Goal: Information Seeking & Learning: Learn about a topic

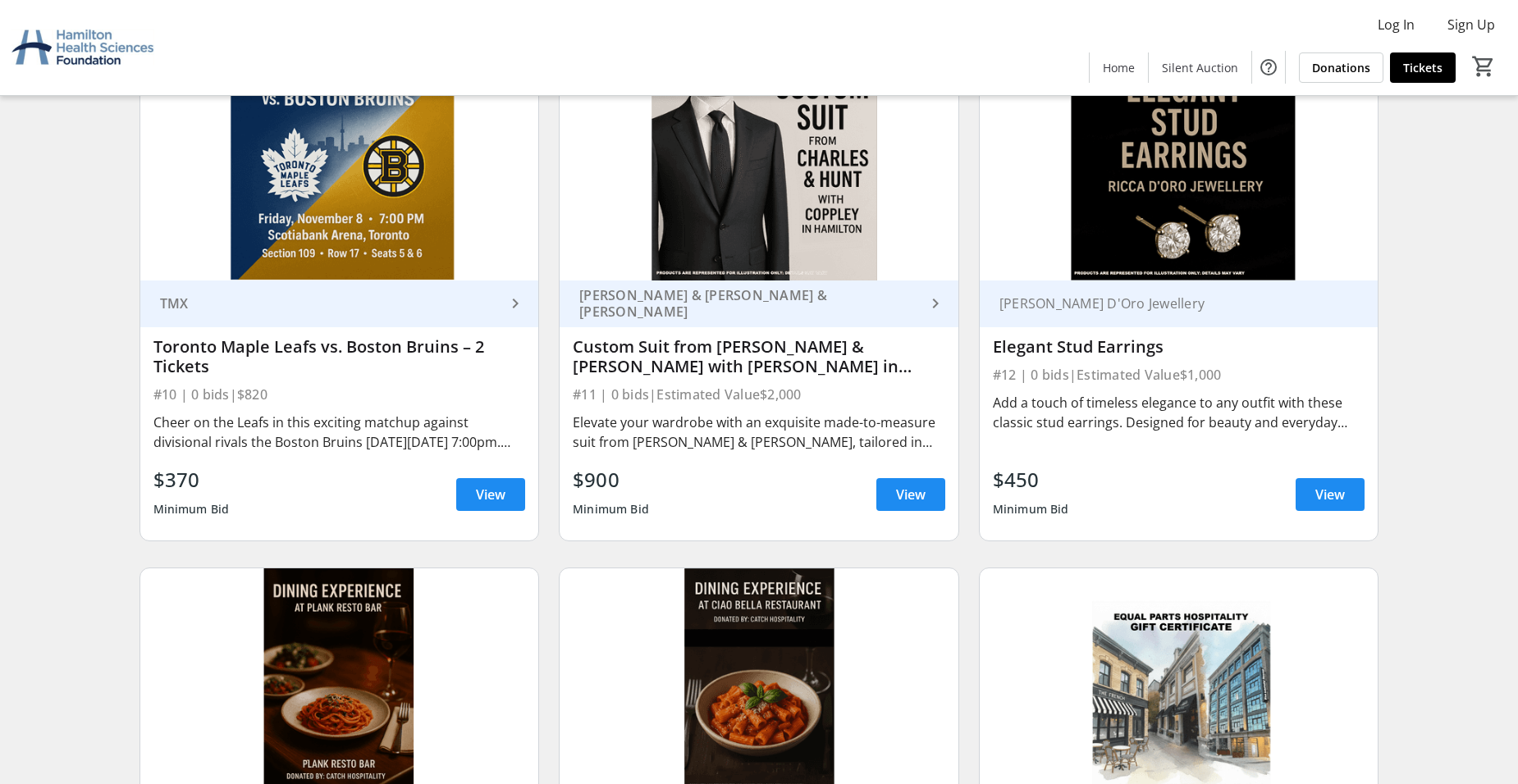
scroll to position [1649, 0]
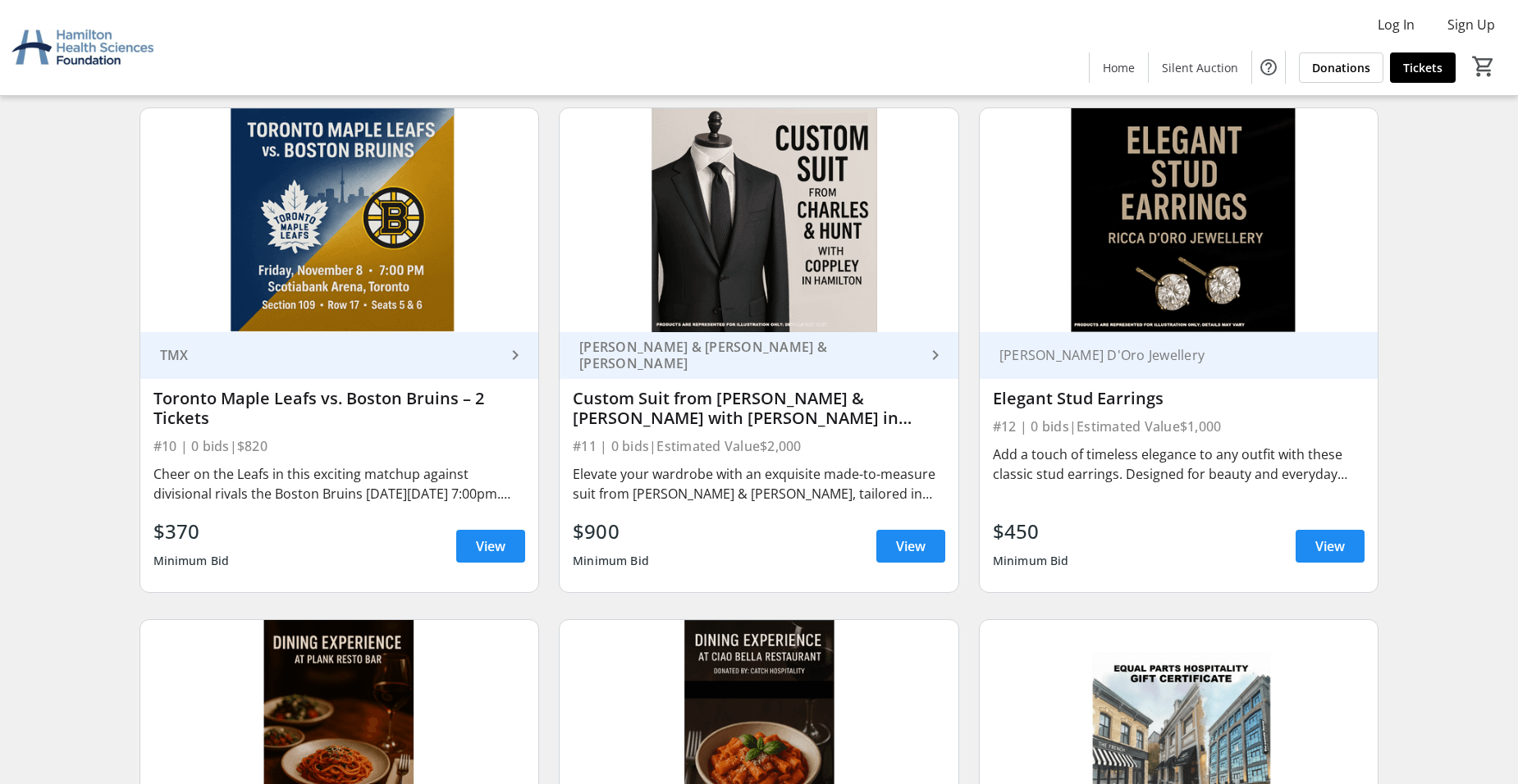
click at [717, 353] on div "[PERSON_NAME] & [PERSON_NAME] & [PERSON_NAME]" at bounding box center [749, 355] width 353 height 32
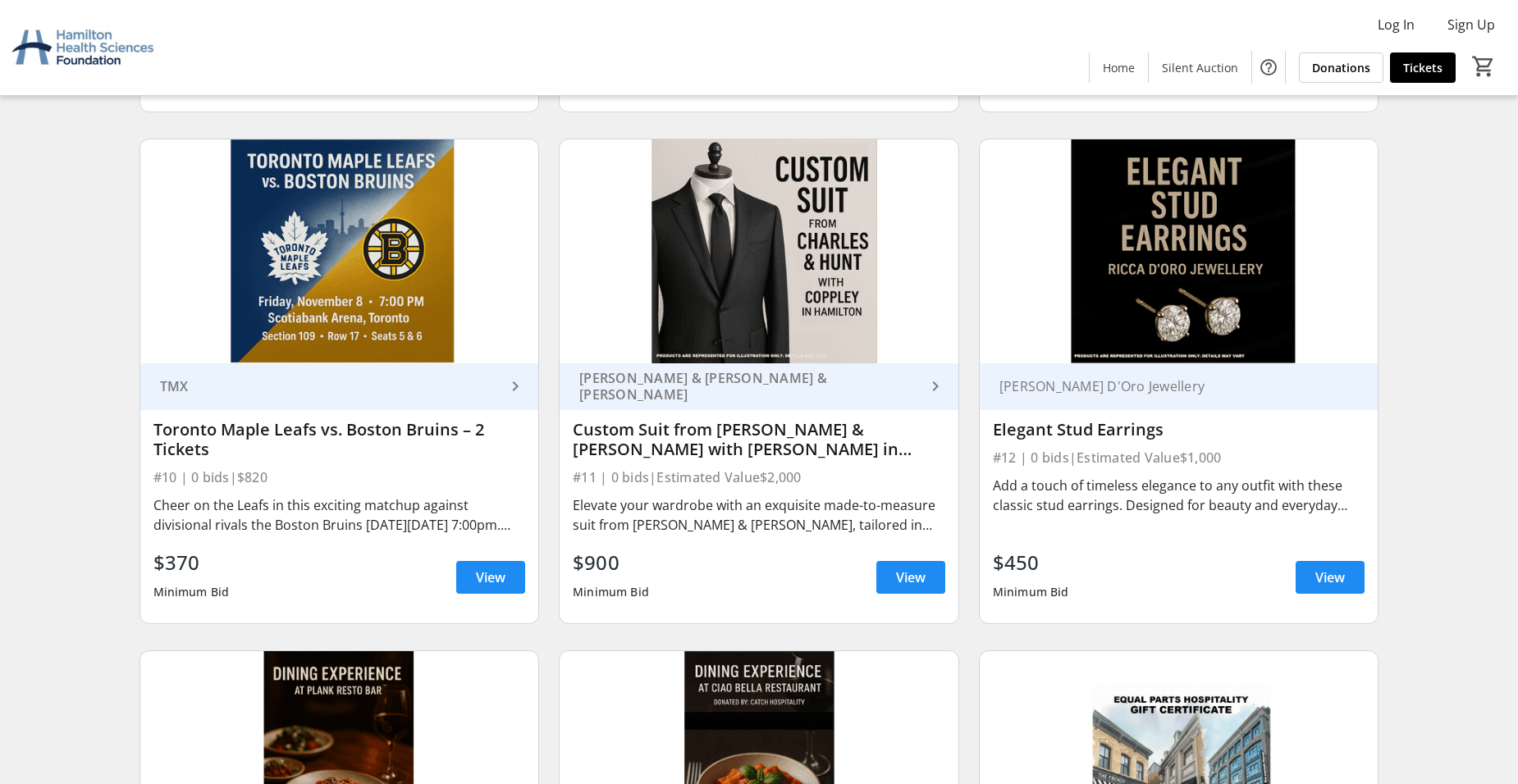
scroll to position [1627, 0]
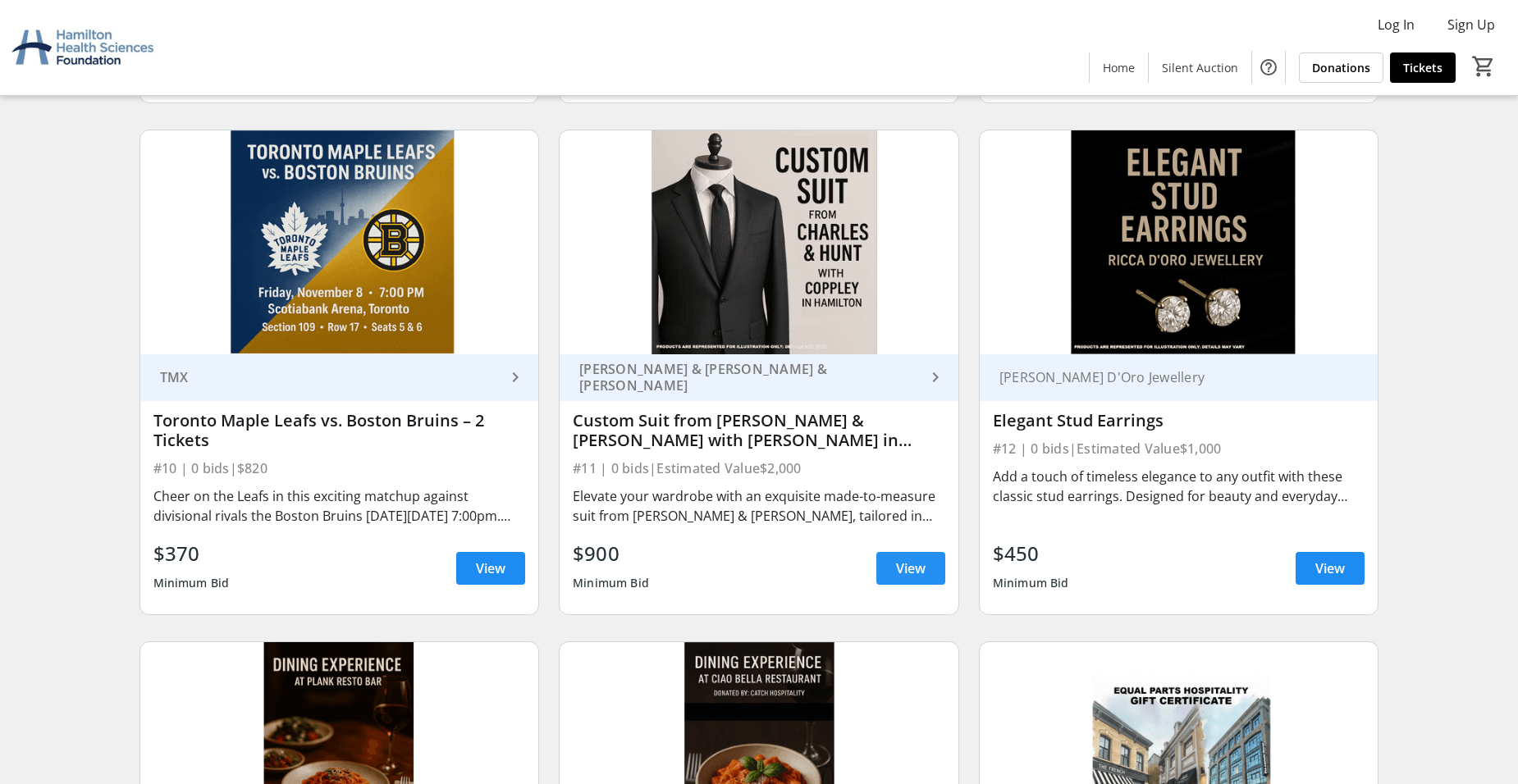
click at [904, 563] on span "View" at bounding box center [911, 568] width 30 height 20
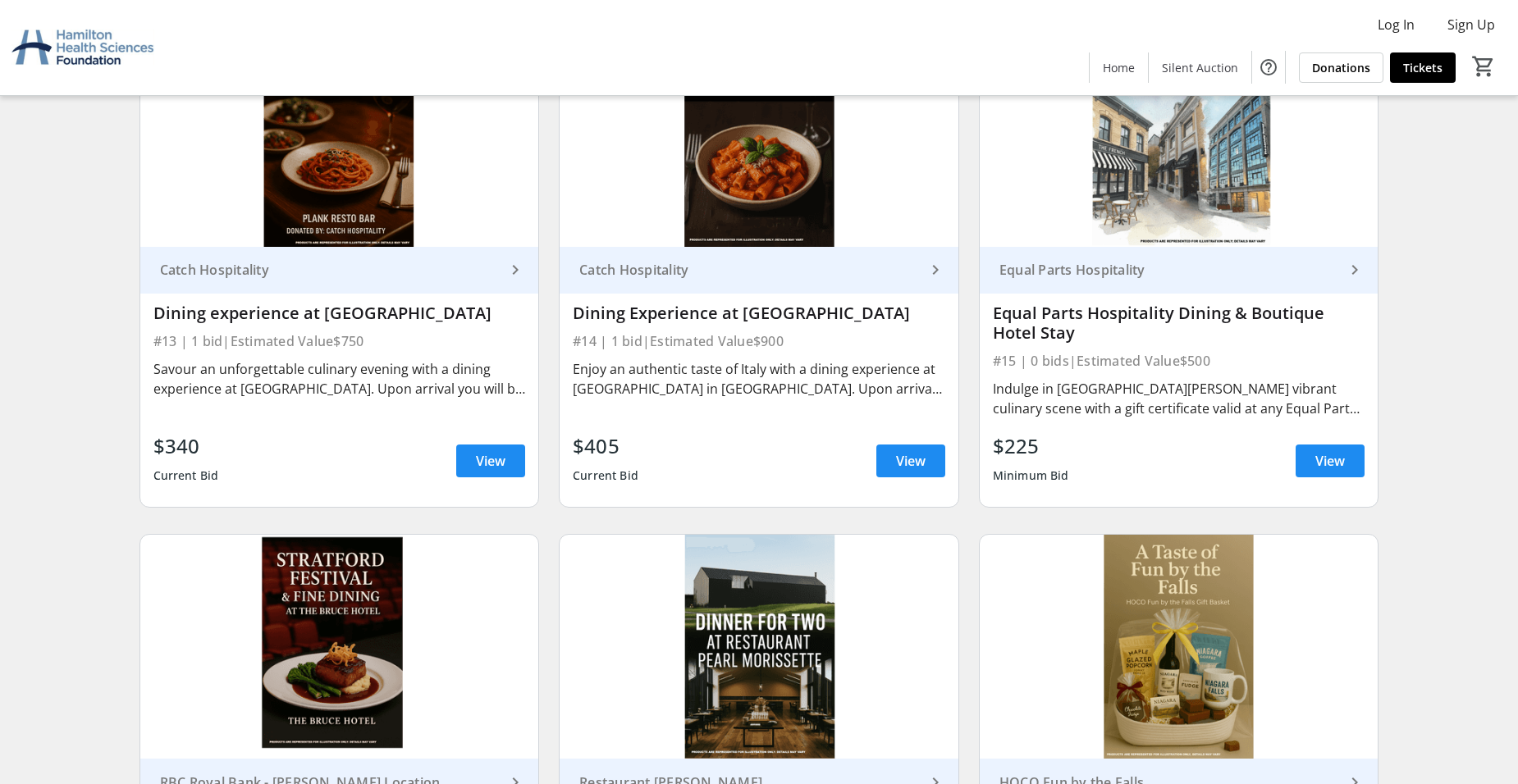
scroll to position [2285, 0]
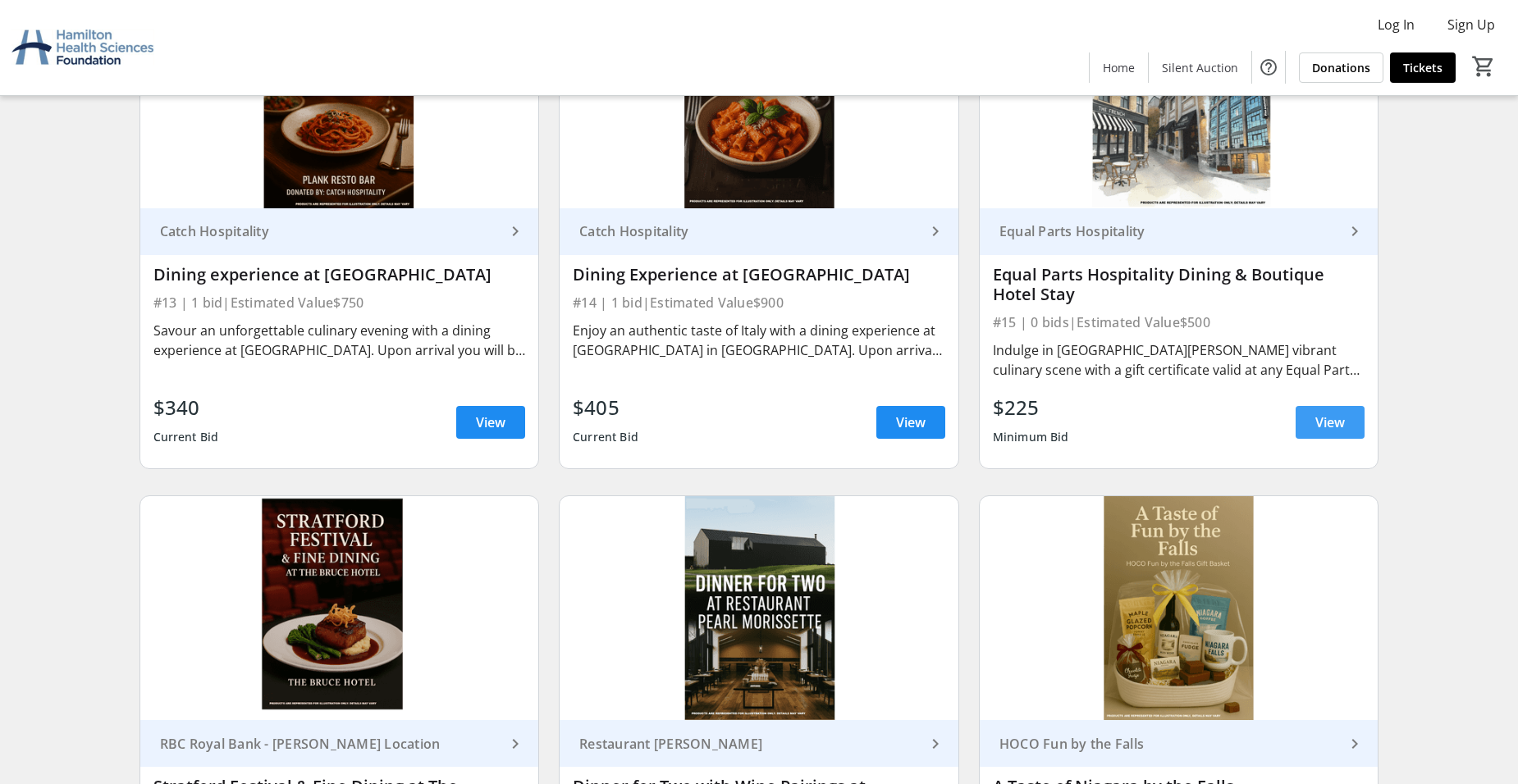
click at [1346, 418] on span at bounding box center [1329, 422] width 69 height 39
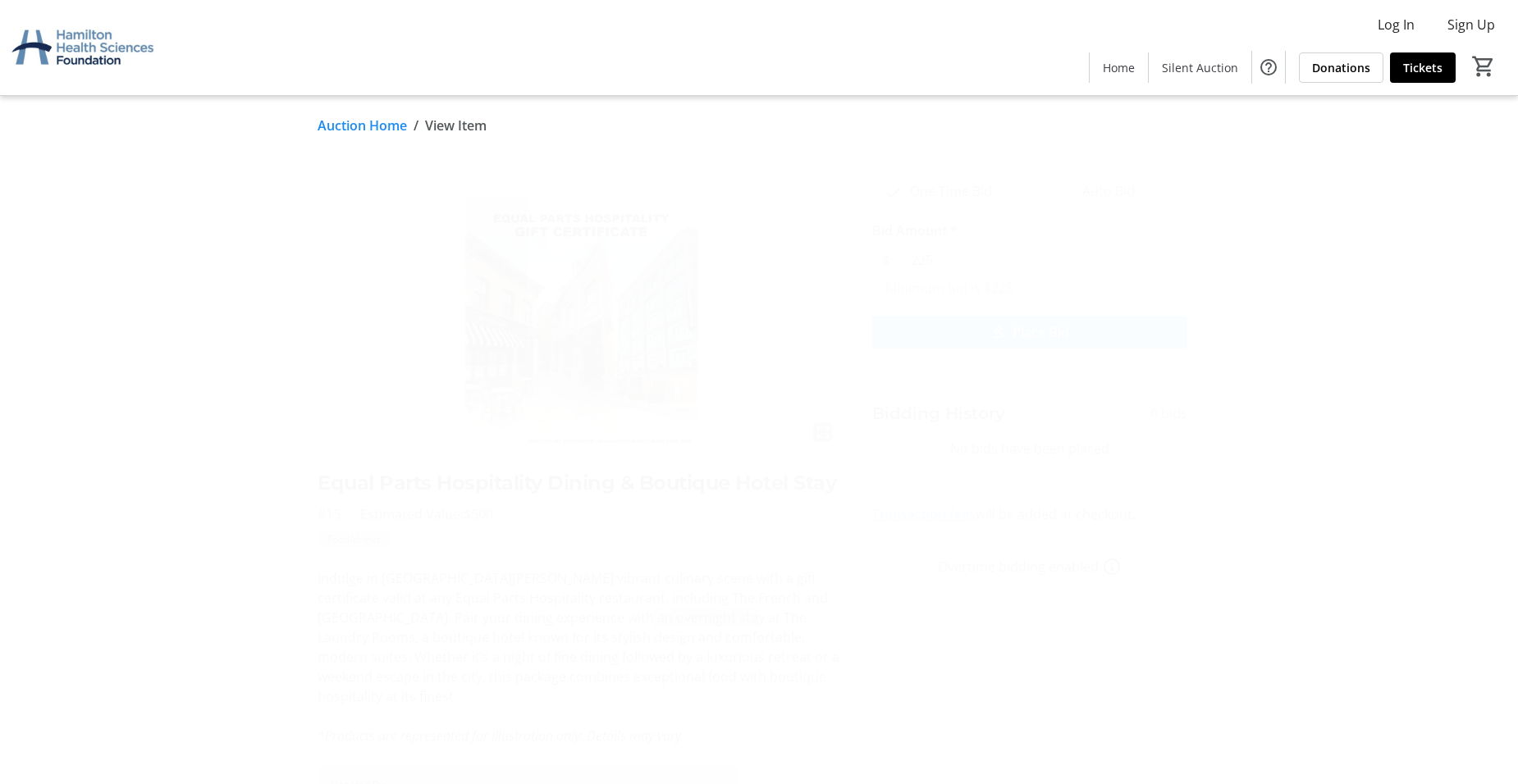
drag, startPoint x: 585, startPoint y: 620, endPoint x: 705, endPoint y: 621, distance: 120.0
click at [705, 621] on p "Indulge in Hamilton’s vibrant culinary scene with a gift certificate valid at a…" at bounding box center [578, 637] width 522 height 138
copy p "The Laundry Rooms"
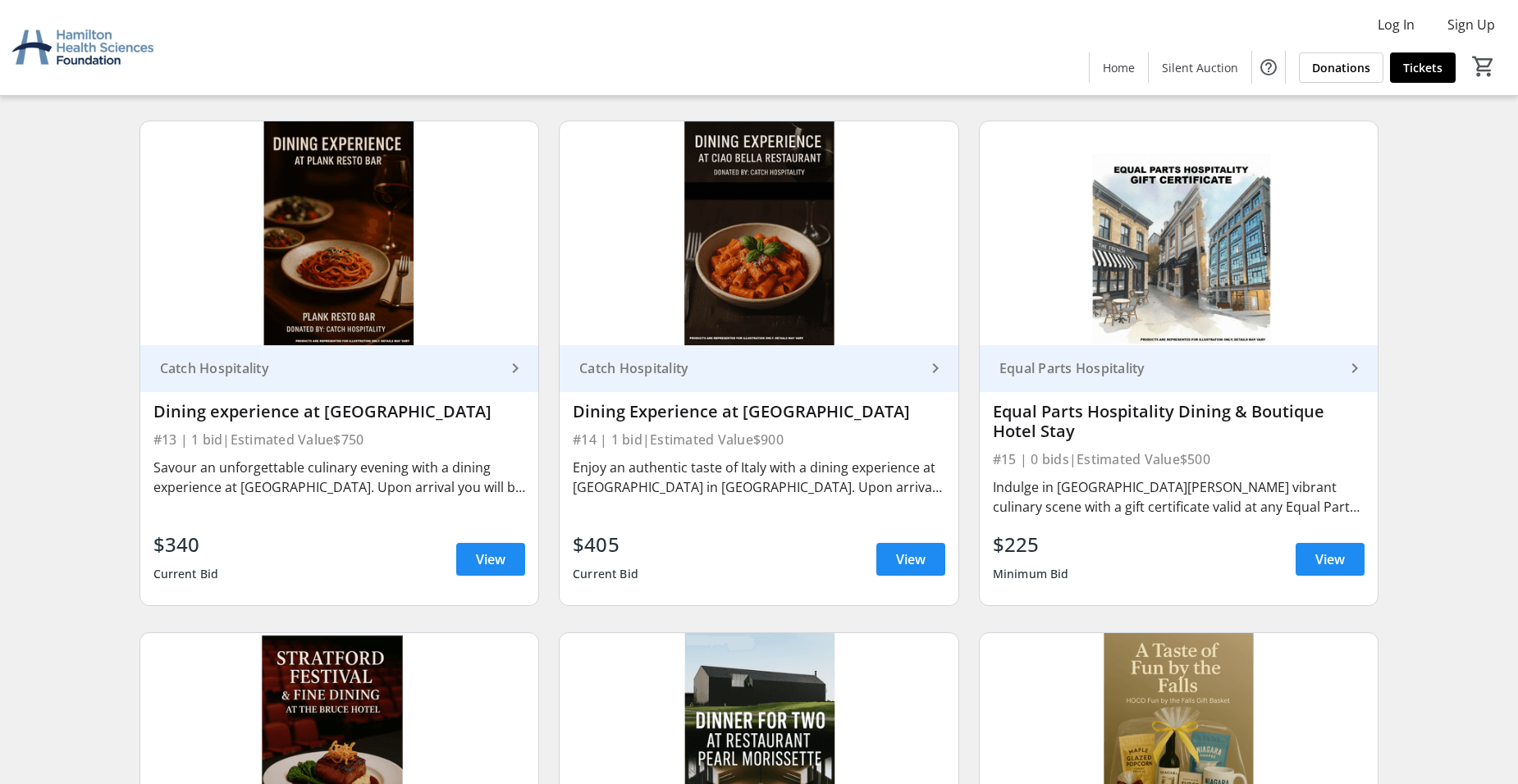
scroll to position [2286, 0]
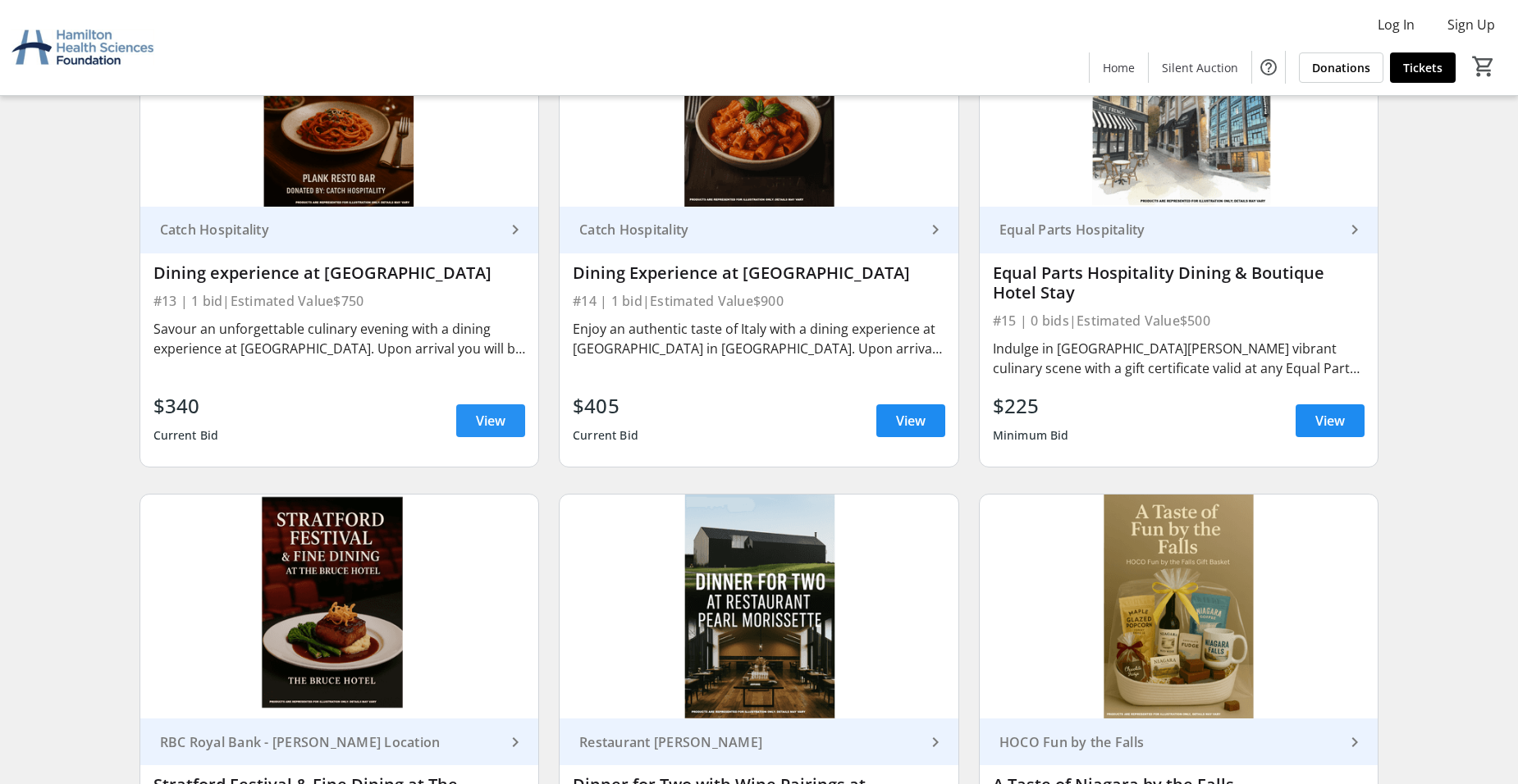
click at [484, 414] on span "View" at bounding box center [491, 421] width 30 height 20
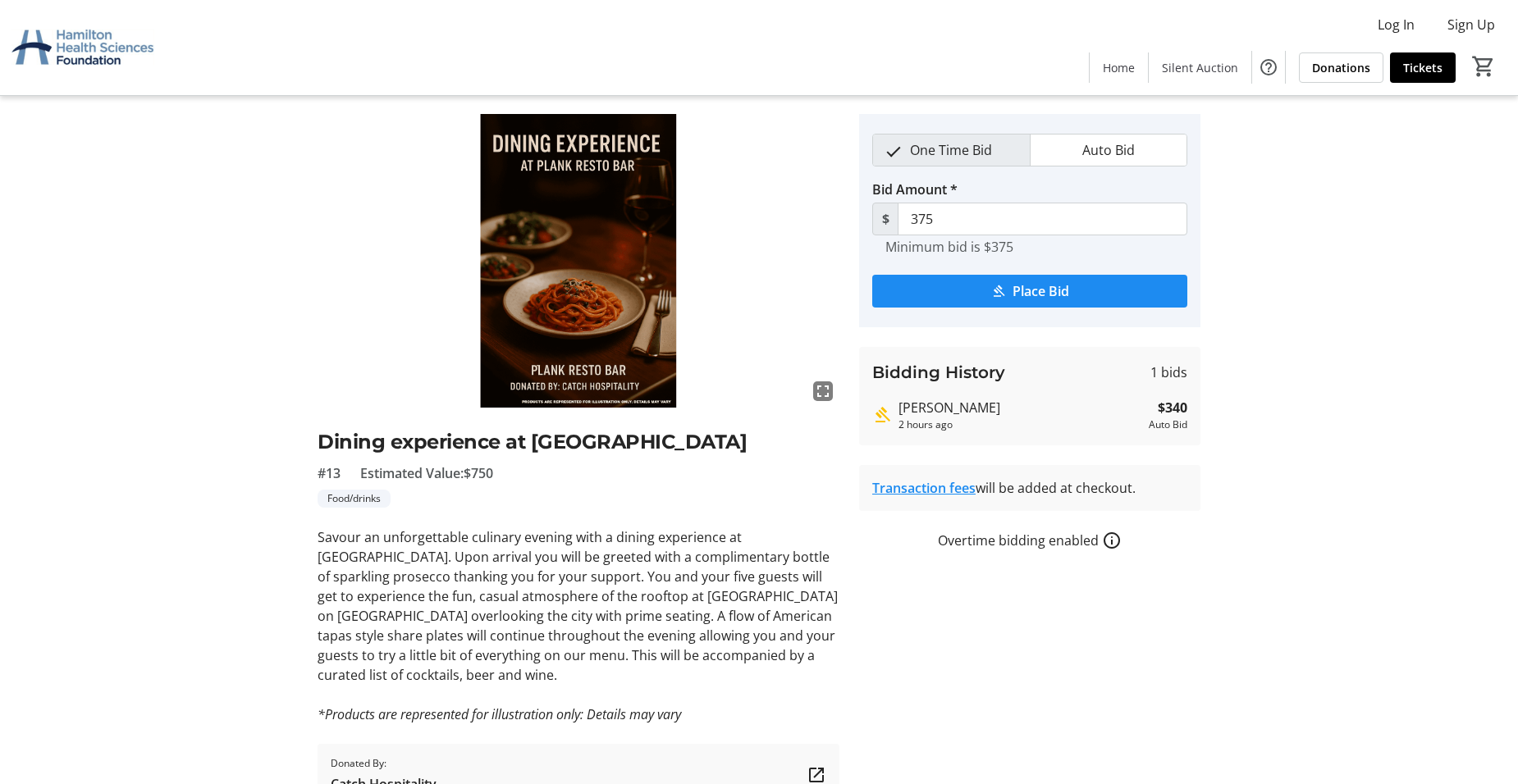
scroll to position [30, 0]
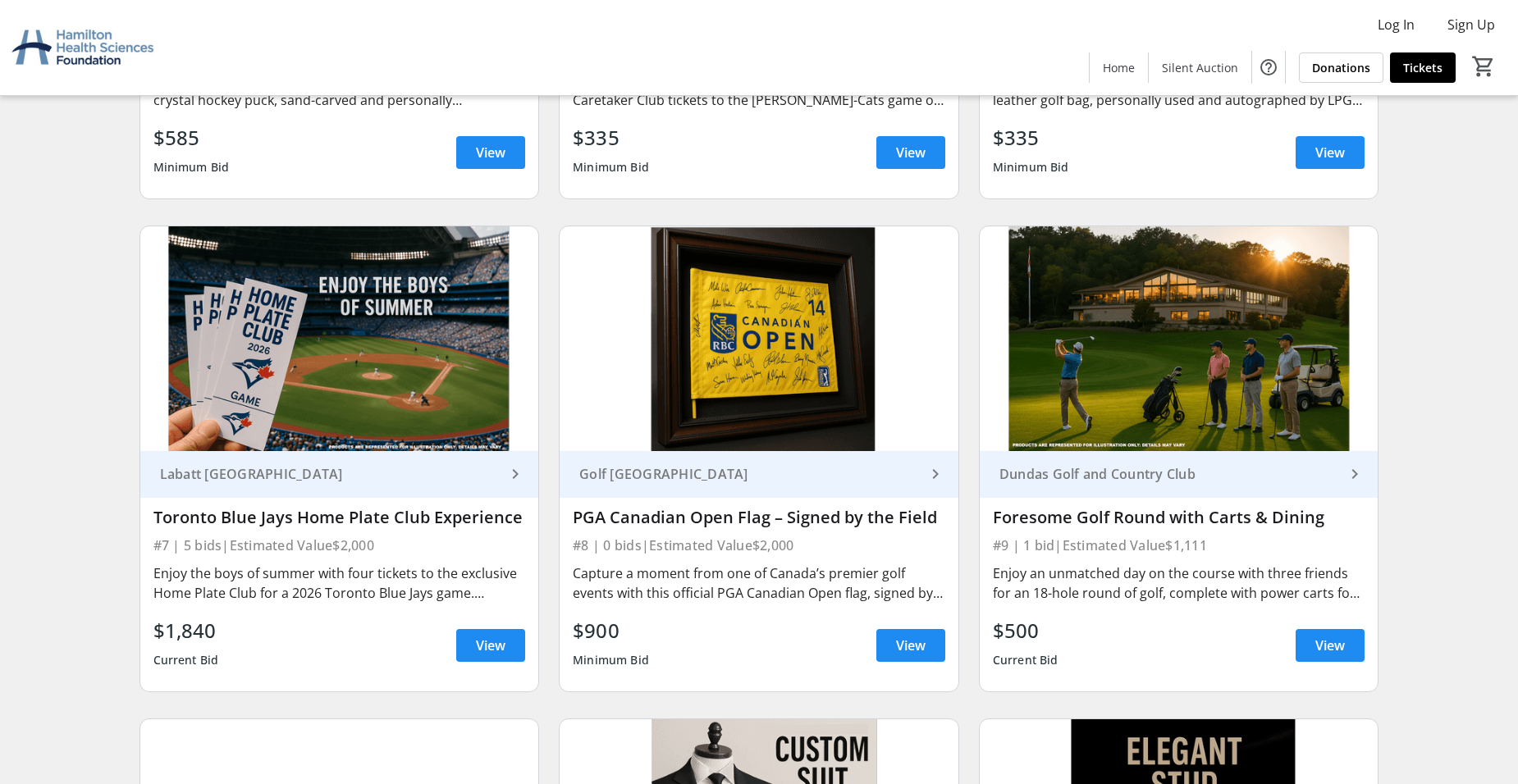
scroll to position [1053, 0]
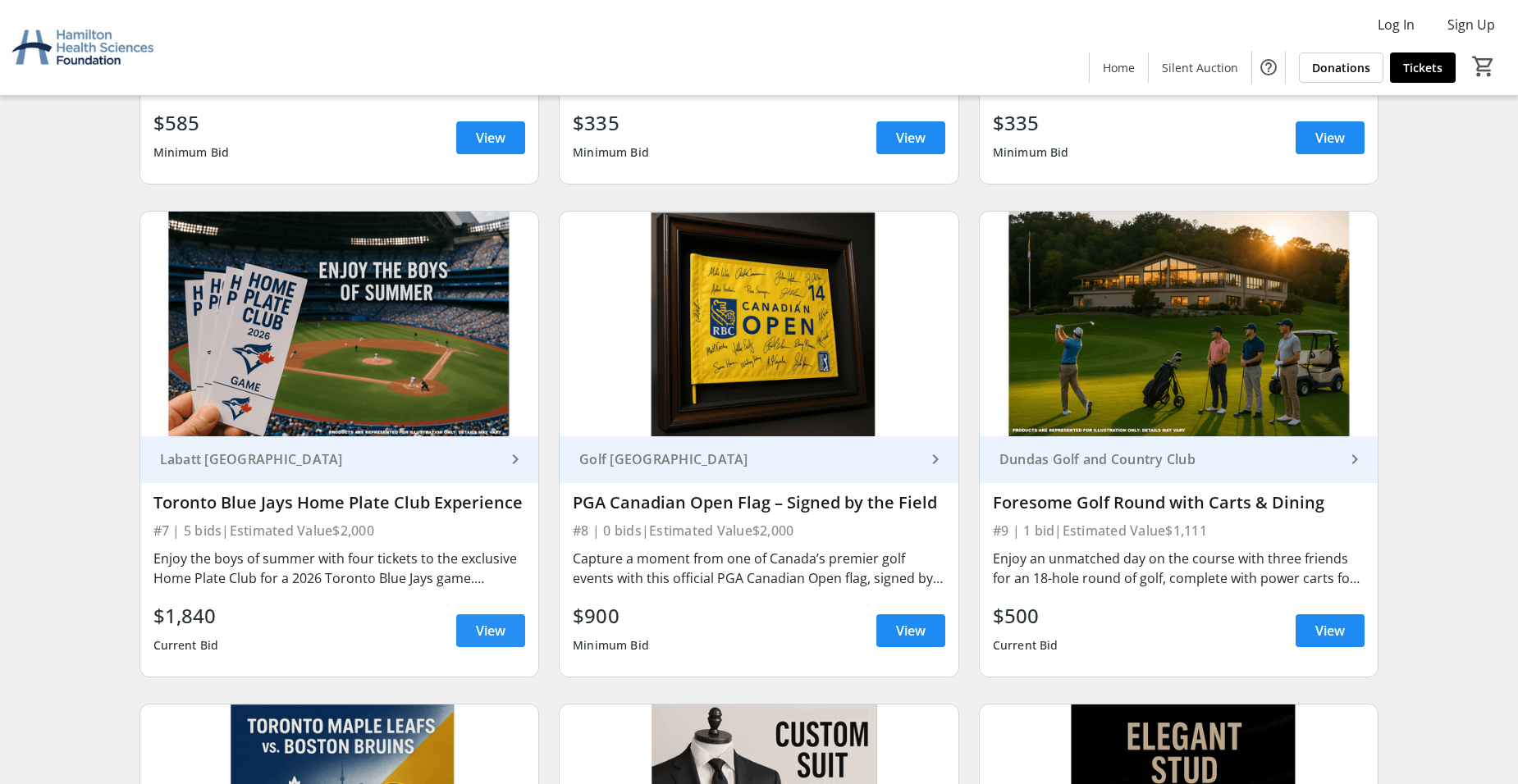
click at [492, 629] on span "View" at bounding box center [491, 630] width 30 height 20
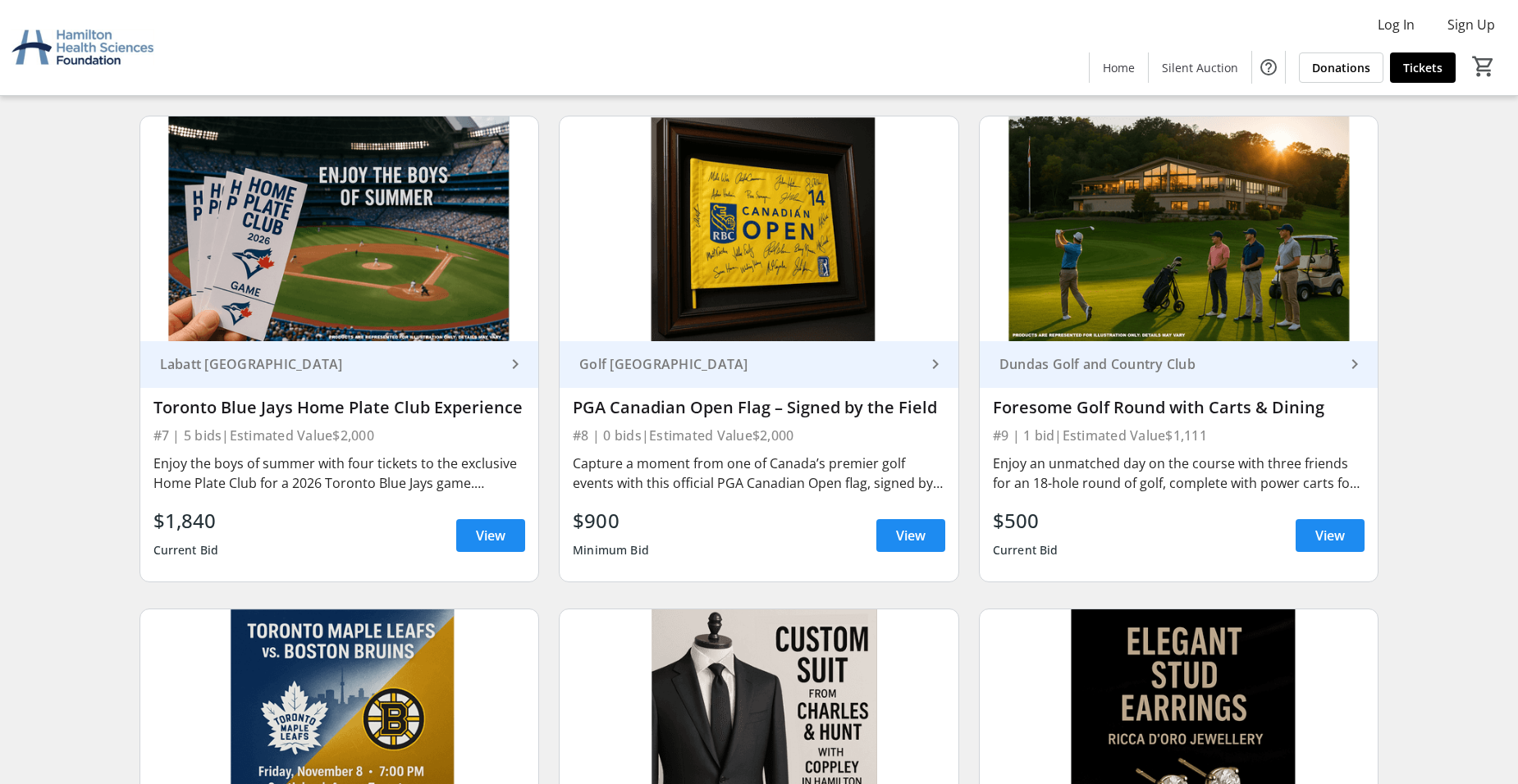
scroll to position [1200, 0]
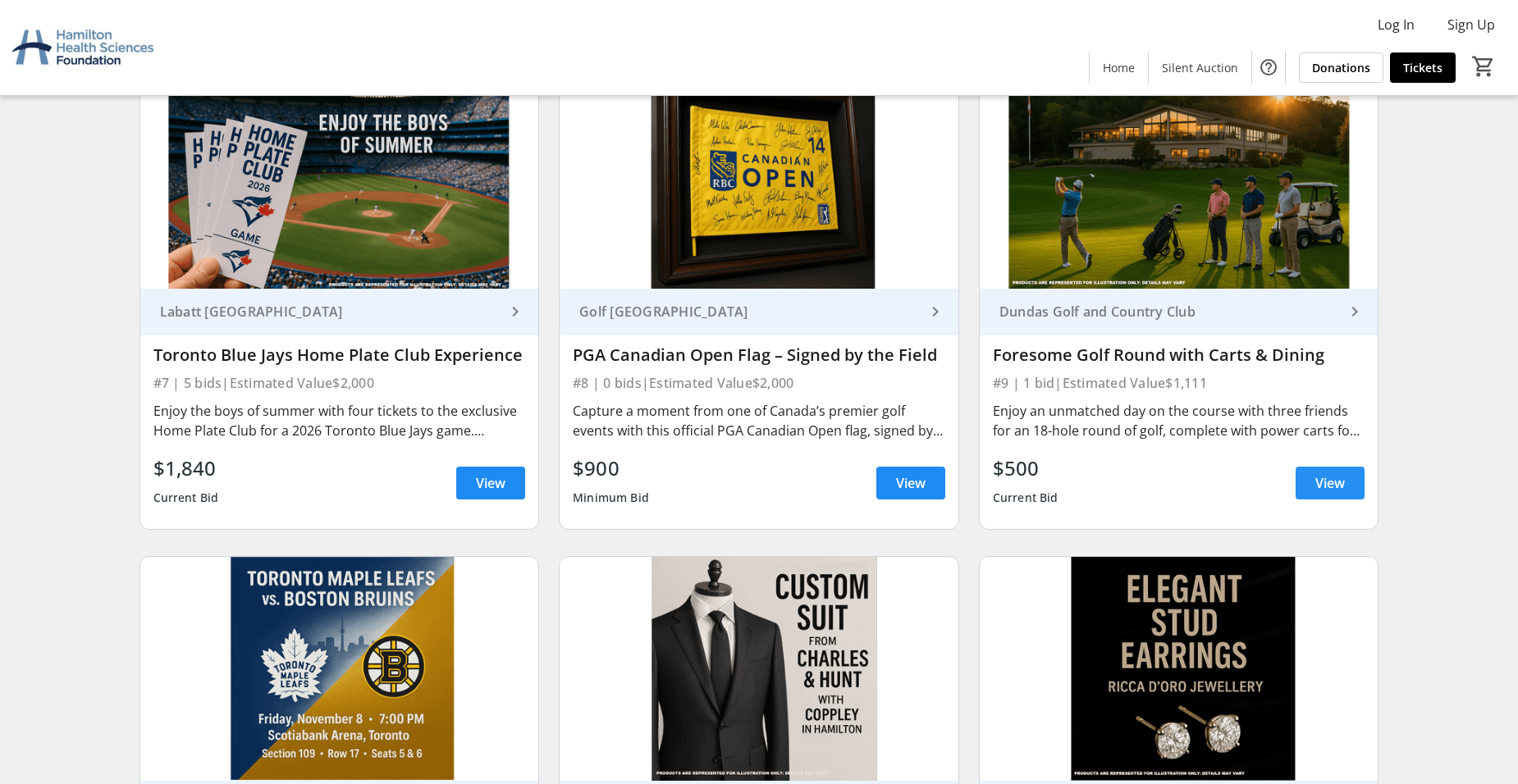
click at [1318, 487] on span "View" at bounding box center [1330, 483] width 30 height 20
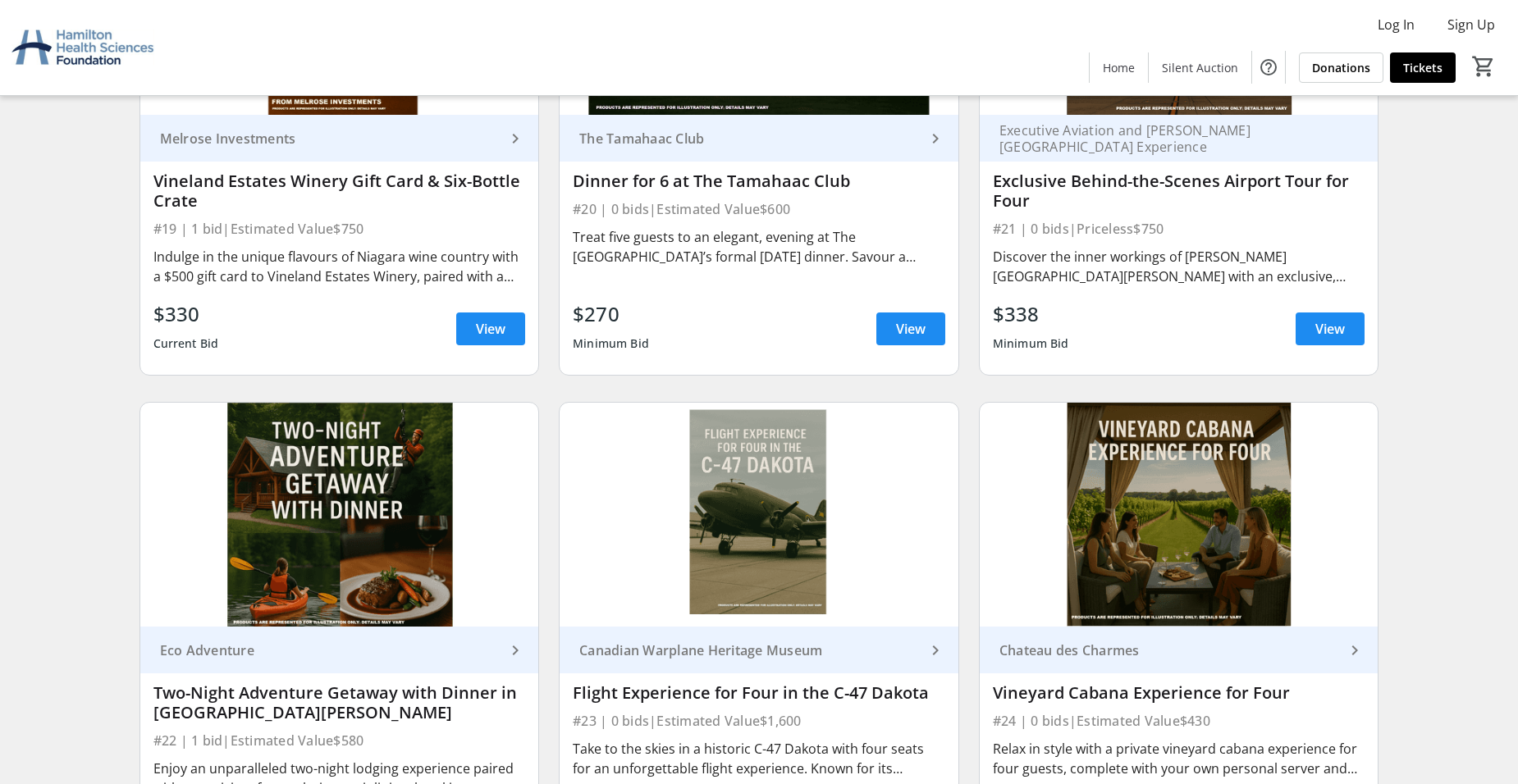
scroll to position [3689, 0]
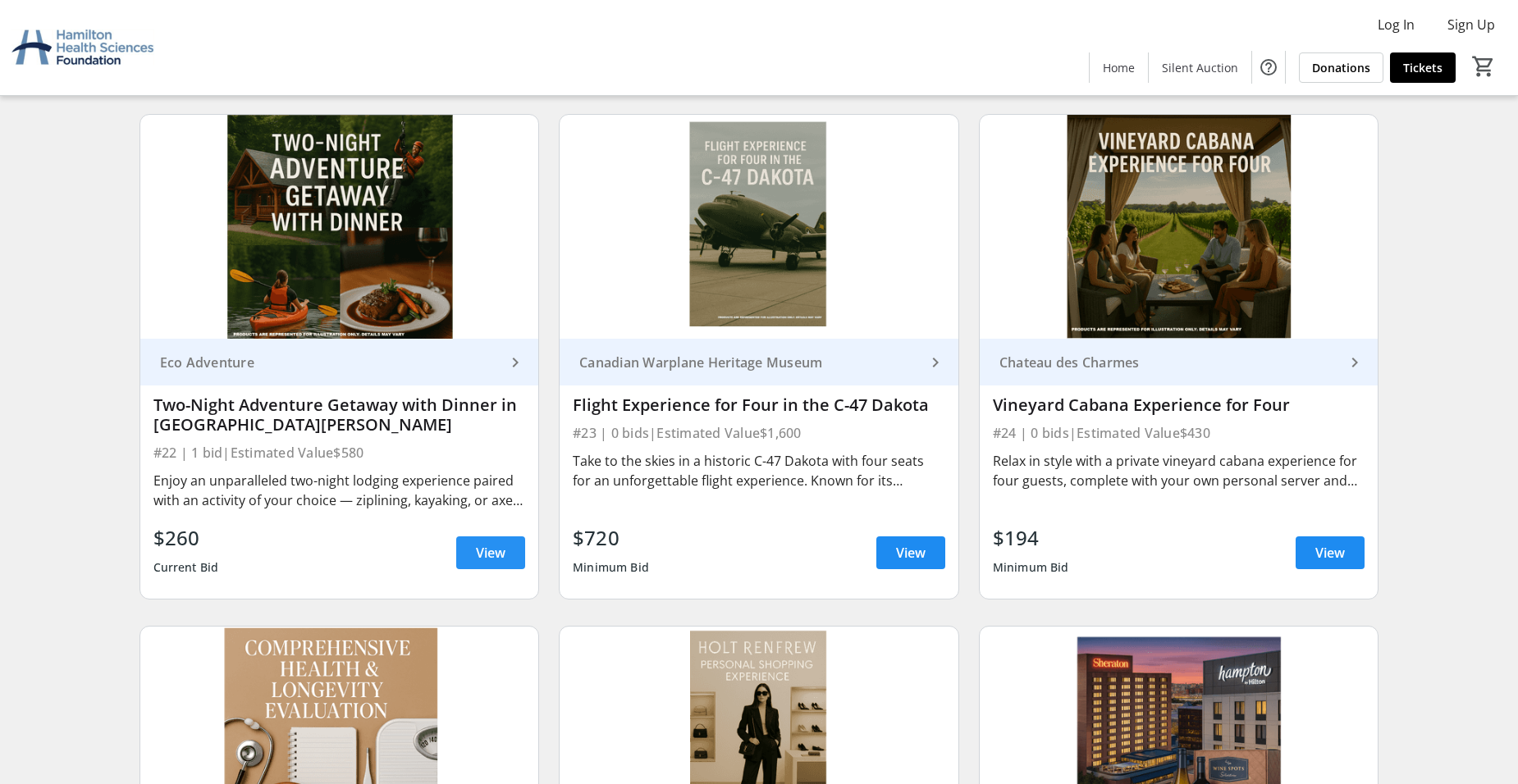
click at [509, 554] on span at bounding box center [490, 552] width 69 height 39
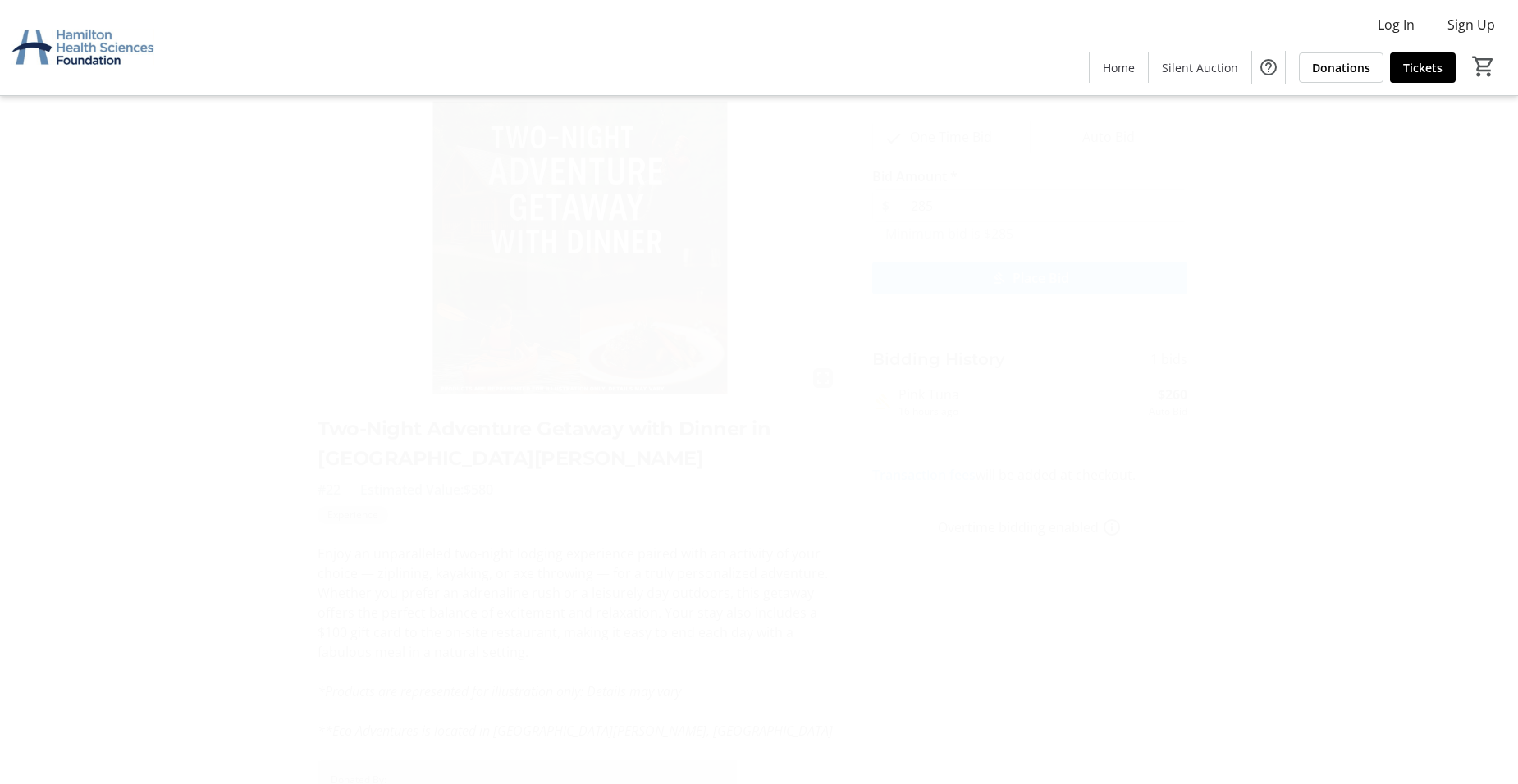
scroll to position [36, 0]
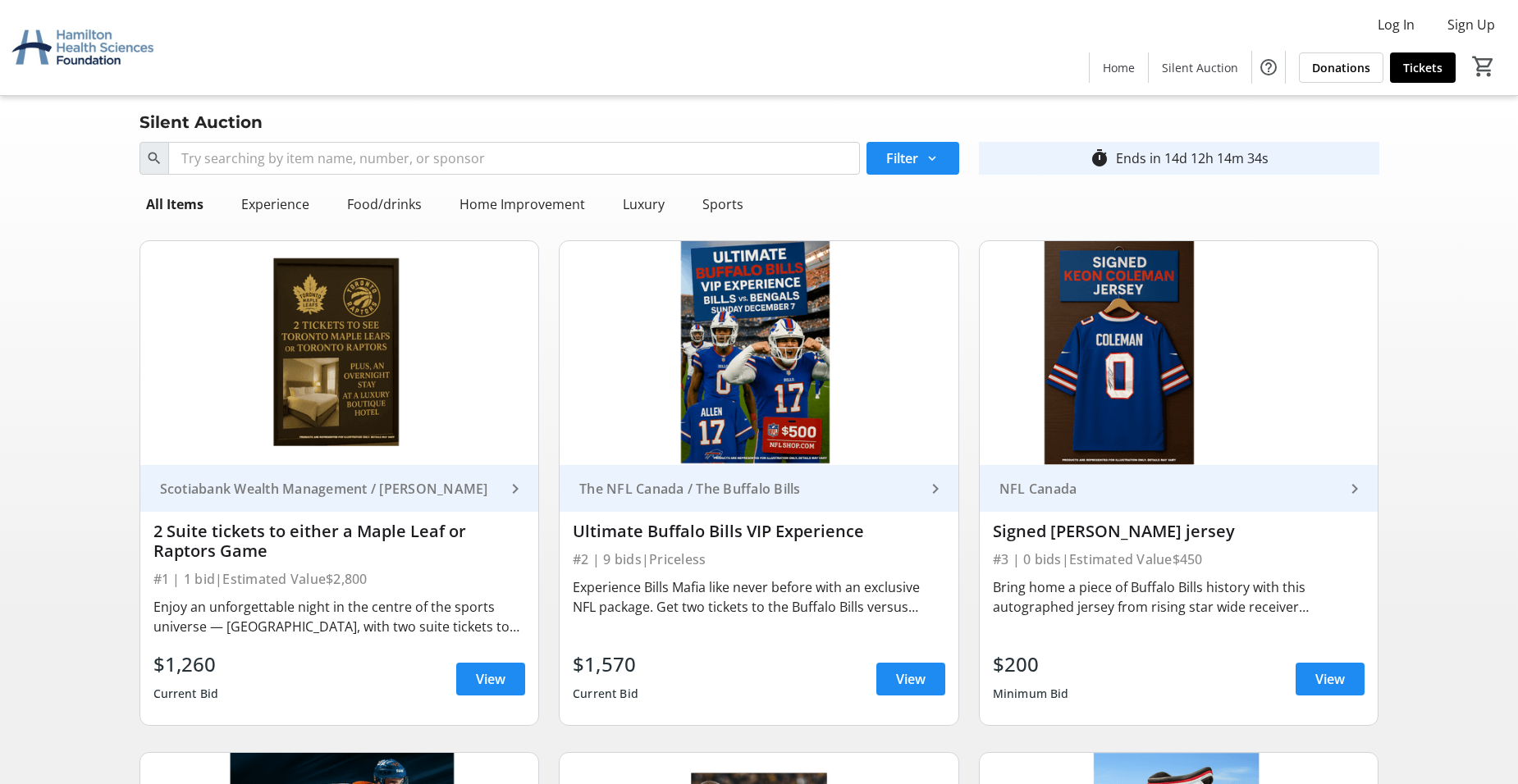
scroll to position [194, 0]
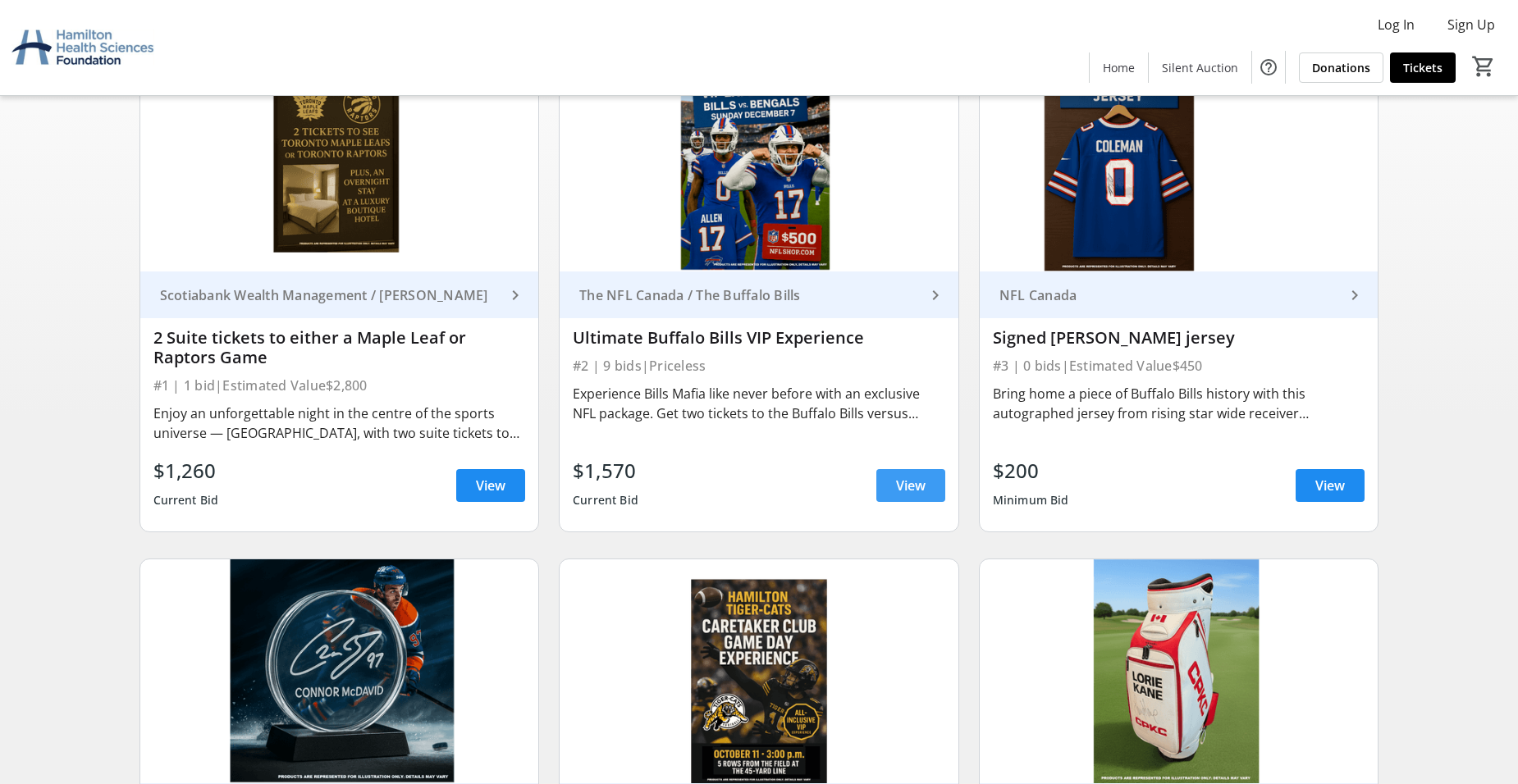
click at [920, 479] on span "View" at bounding box center [911, 486] width 30 height 20
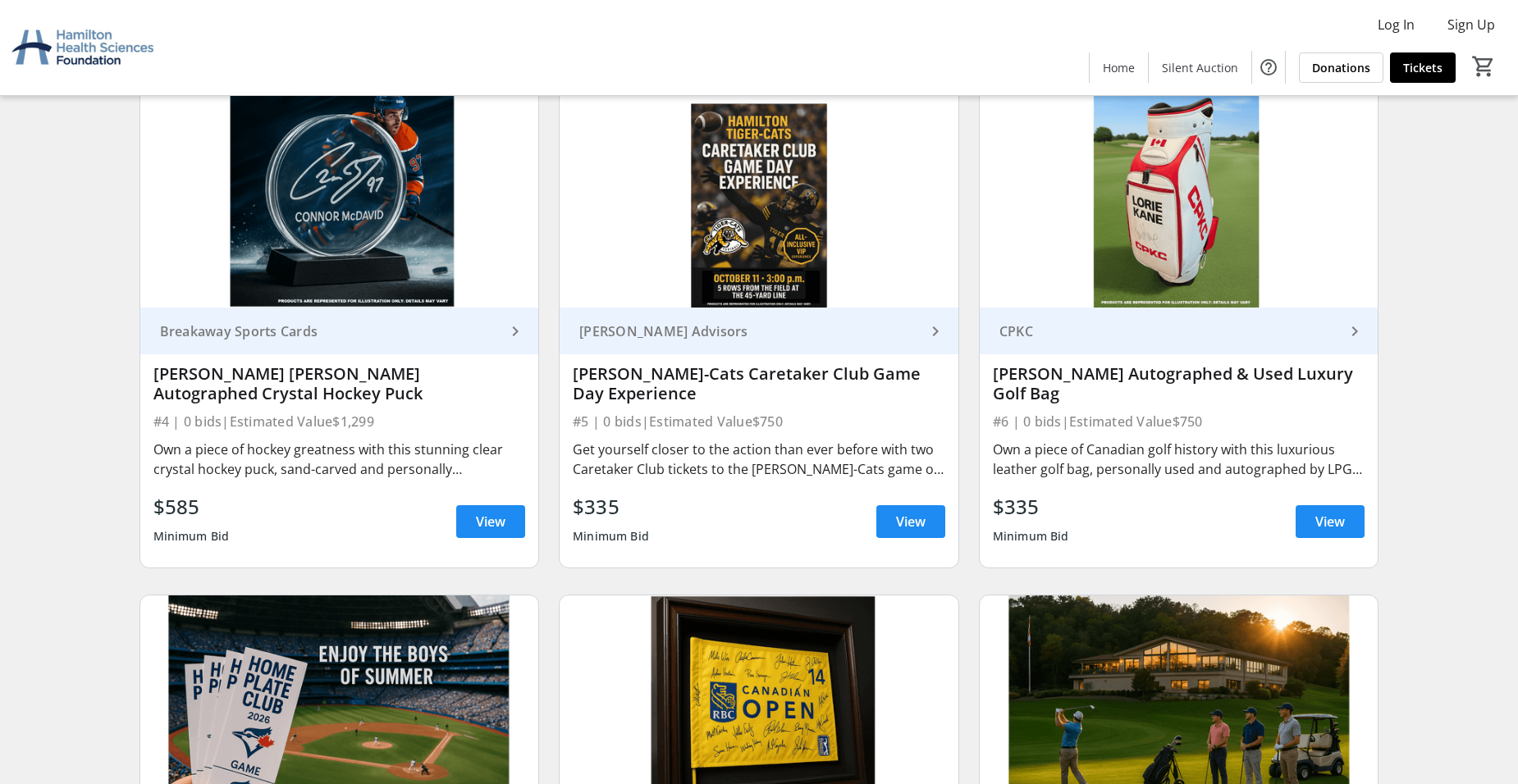
scroll to position [681, 0]
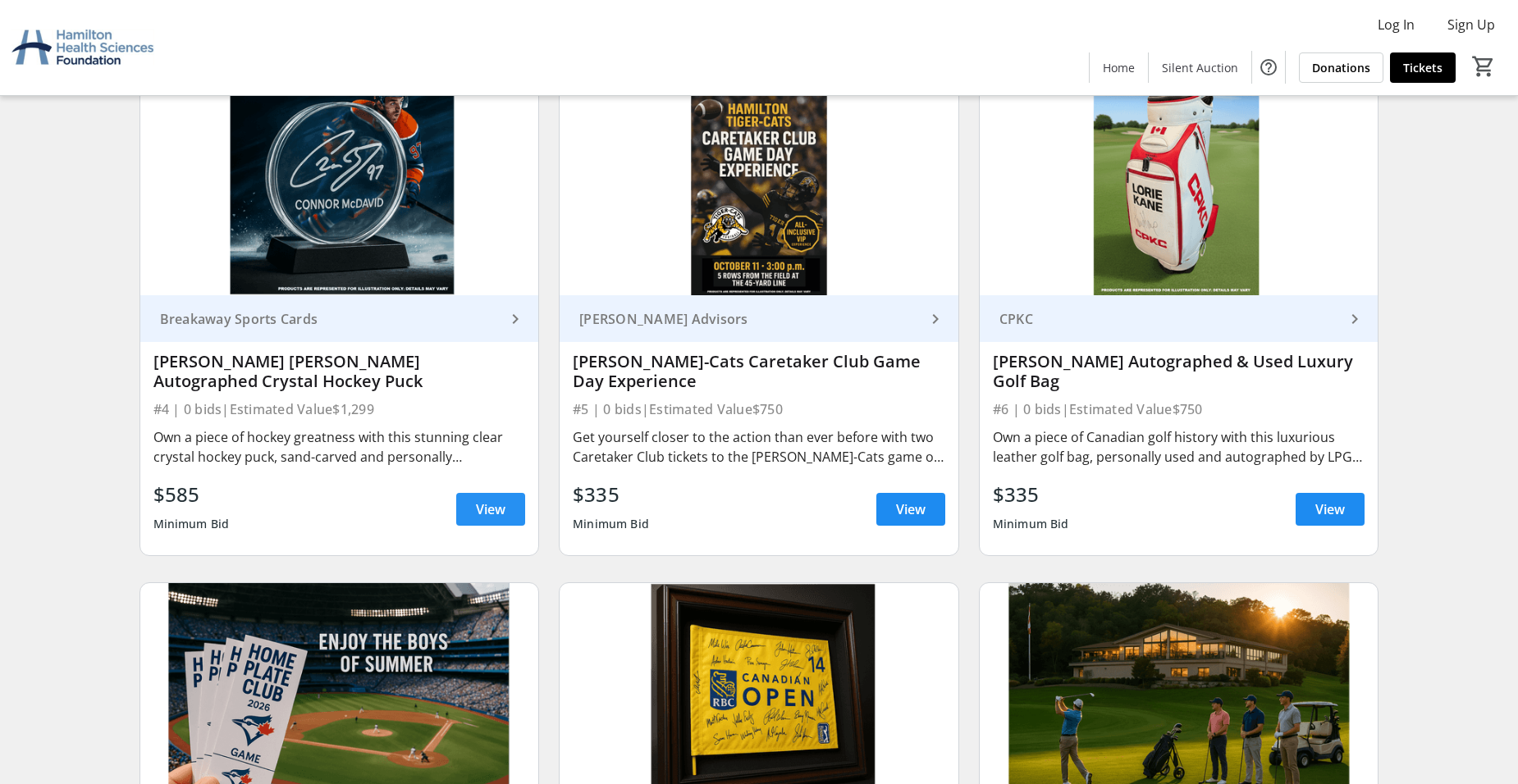
click at [494, 504] on span "View" at bounding box center [491, 509] width 30 height 20
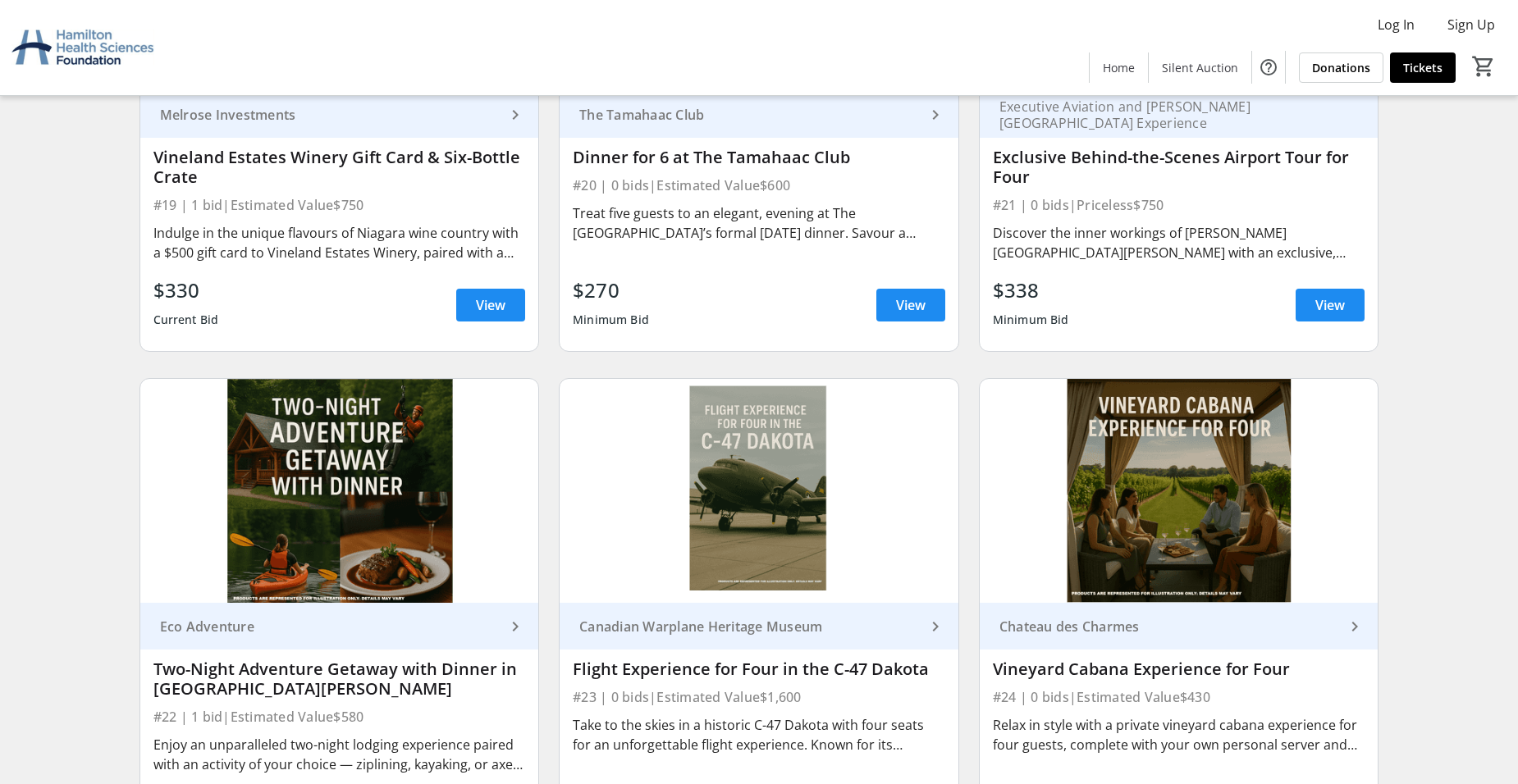
scroll to position [3656, 0]
